Goal: Transaction & Acquisition: Purchase product/service

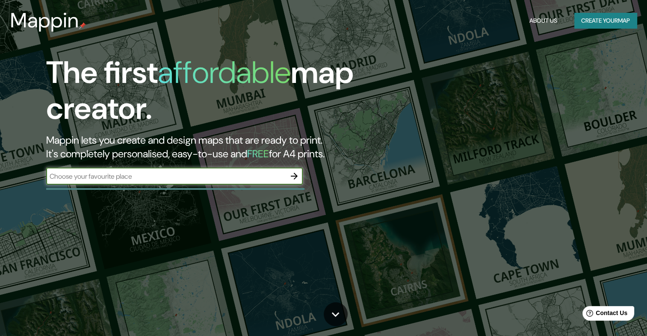
click at [145, 174] on input "text" at bounding box center [166, 177] width 240 height 10
type input "[GEOGRAPHIC_DATA]"
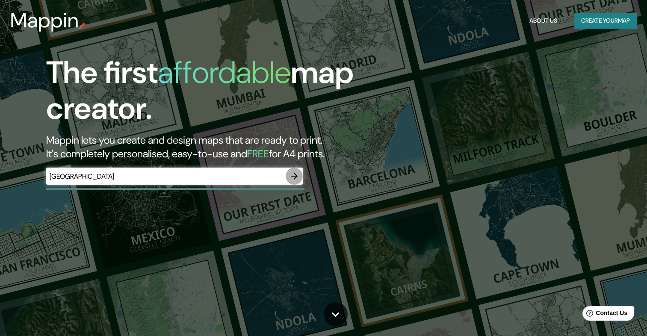
click at [299, 174] on icon "button" at bounding box center [294, 176] width 10 height 10
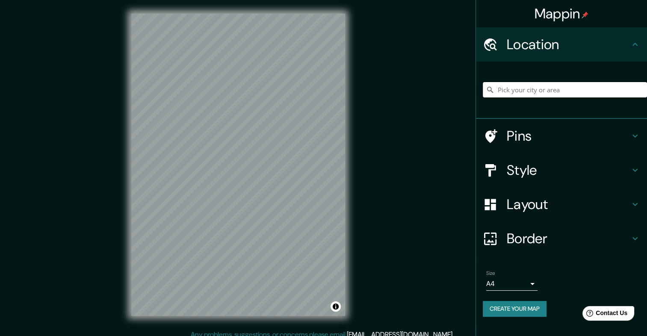
click at [532, 90] on input "Pick your city or area" at bounding box center [565, 89] width 164 height 15
click at [190, 320] on div "© Mapbox © OpenStreetMap Improve this map" at bounding box center [238, 165] width 241 height 330
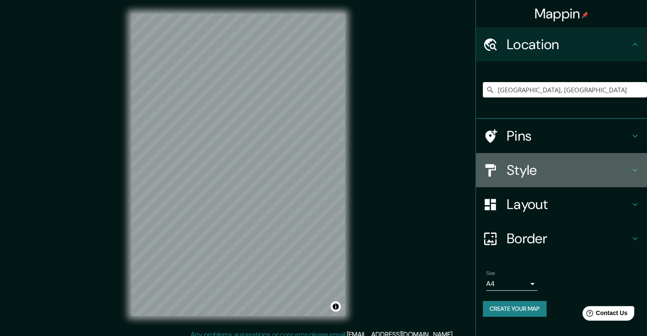
click at [518, 176] on h4 "Style" at bounding box center [568, 170] width 123 height 17
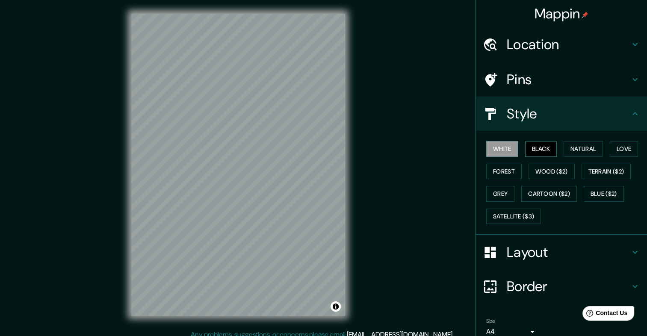
click at [527, 152] on button "Black" at bounding box center [541, 149] width 32 height 16
click at [556, 37] on h4 "Location" at bounding box center [568, 44] width 123 height 17
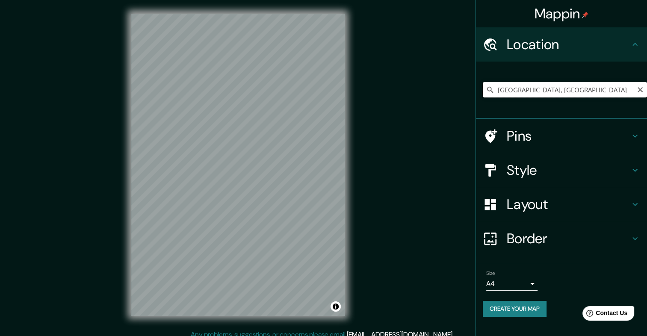
drag, startPoint x: 599, startPoint y: 90, endPoint x: 380, endPoint y: 104, distance: 219.5
click at [380, 104] on div "Mappin Location [GEOGRAPHIC_DATA], [GEOGRAPHIC_DATA] Pins Style Layout Border C…" at bounding box center [323, 171] width 647 height 343
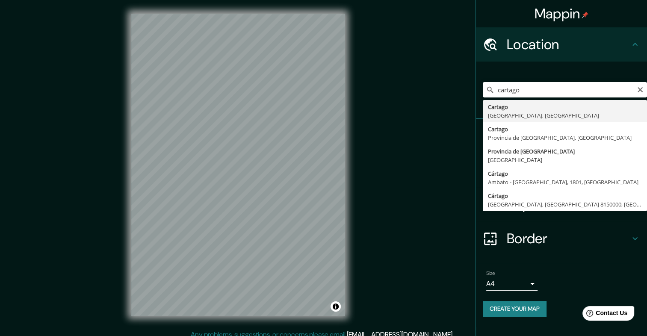
type input "Cartago, [GEOGRAPHIC_DATA], [GEOGRAPHIC_DATA]"
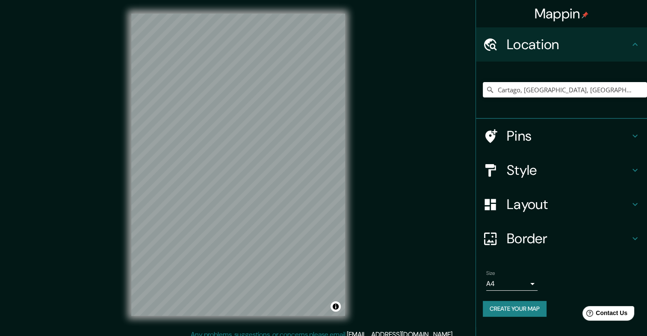
click at [351, 169] on div "© Mapbox © OpenStreetMap Improve this map" at bounding box center [238, 165] width 241 height 330
click at [391, 210] on div "Mappin Location [GEOGRAPHIC_DATA], [GEOGRAPHIC_DATA], [GEOGRAPHIC_DATA] Pins St…" at bounding box center [323, 171] width 647 height 343
click at [347, 249] on div "© Mapbox © OpenStreetMap Improve this map" at bounding box center [238, 165] width 241 height 330
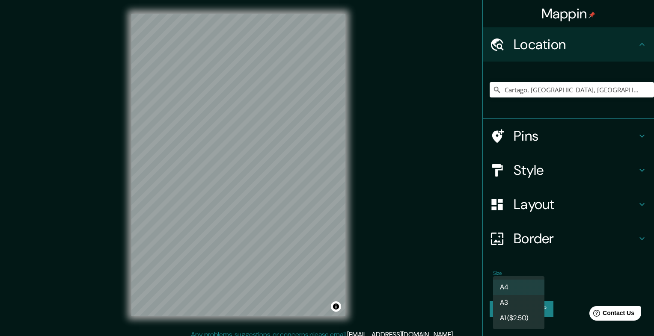
click at [527, 281] on body "Mappin Location [GEOGRAPHIC_DATA], [GEOGRAPHIC_DATA], [GEOGRAPHIC_DATA] Pins St…" at bounding box center [327, 168] width 654 height 336
click at [506, 302] on li "A3" at bounding box center [518, 302] width 51 height 15
type input "a4"
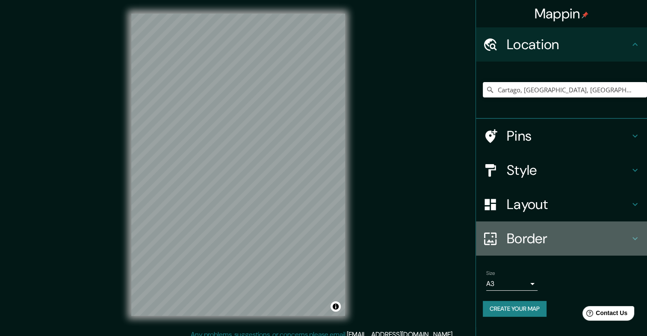
click at [564, 235] on h4 "Border" at bounding box center [568, 238] width 123 height 17
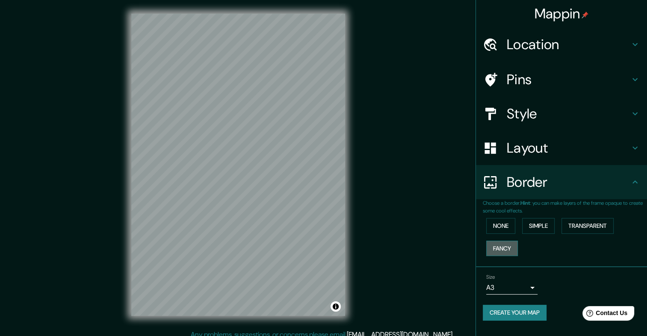
click at [504, 247] on button "Fancy" at bounding box center [502, 249] width 32 height 16
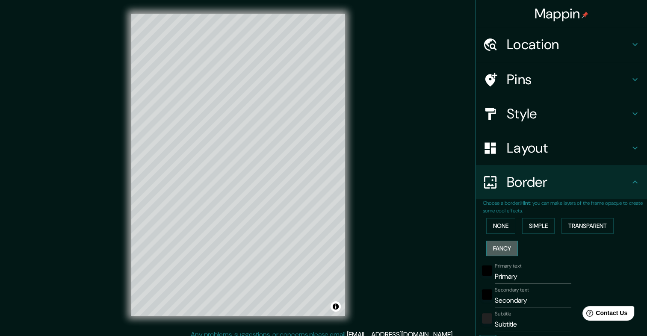
click at [504, 247] on button "Fancy" at bounding box center [502, 249] width 32 height 16
click at [503, 220] on button "None" at bounding box center [500, 226] width 29 height 16
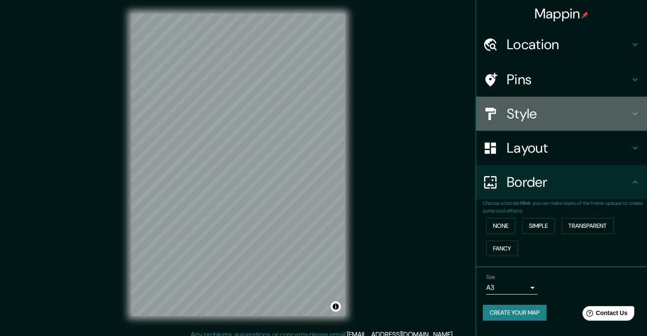
click at [545, 130] on div "Style" at bounding box center [561, 114] width 171 height 34
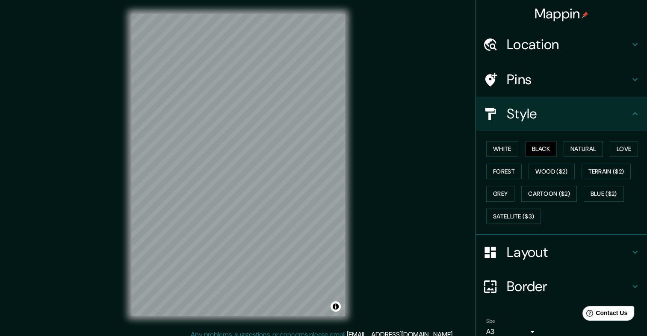
click at [332, 151] on div "© Mapbox © OpenStreetMap Improve this map" at bounding box center [238, 165] width 241 height 330
drag, startPoint x: 126, startPoint y: 142, endPoint x: 462, endPoint y: 165, distance: 336.6
click at [463, 165] on div "Mappin Location [GEOGRAPHIC_DATA], [GEOGRAPHIC_DATA], [GEOGRAPHIC_DATA] Pins St…" at bounding box center [323, 171] width 647 height 343
click at [448, 159] on div "Mappin Location [GEOGRAPHIC_DATA], [GEOGRAPHIC_DATA], [GEOGRAPHIC_DATA] Pins St…" at bounding box center [323, 171] width 647 height 343
click at [354, 167] on div "© Mapbox © OpenStreetMap Improve this map" at bounding box center [238, 165] width 241 height 330
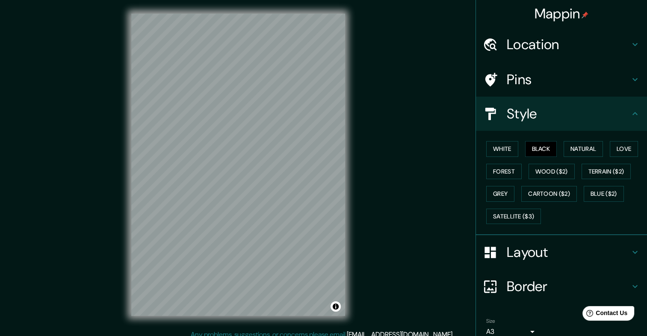
click at [0, 179] on html "Mappin Location [GEOGRAPHIC_DATA], [GEOGRAPHIC_DATA], [GEOGRAPHIC_DATA] Pins St…" at bounding box center [323, 168] width 647 height 336
